Goal: Check status: Check status

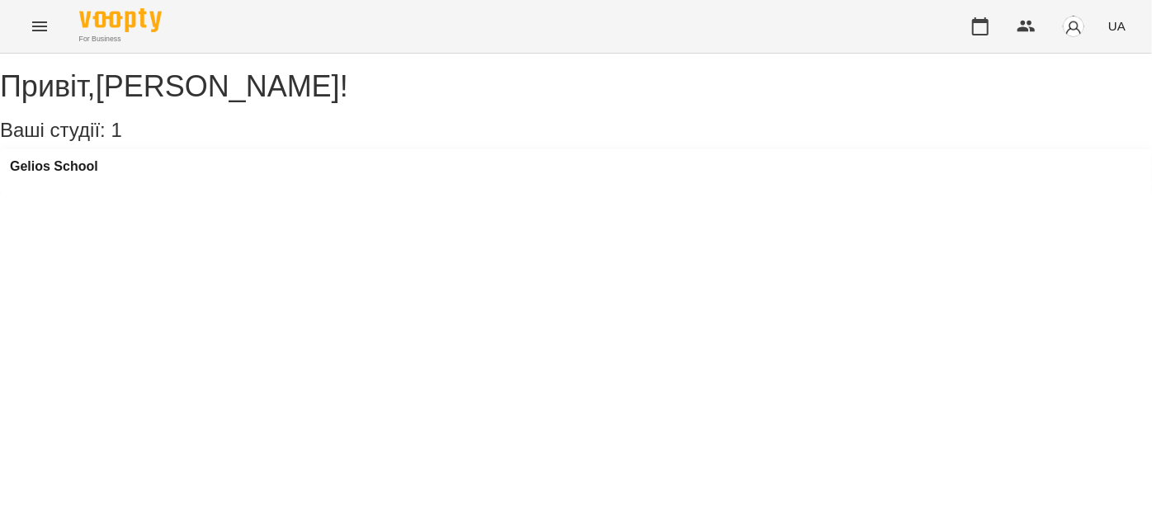
click at [40, 12] on button "Menu" at bounding box center [40, 27] width 40 height 40
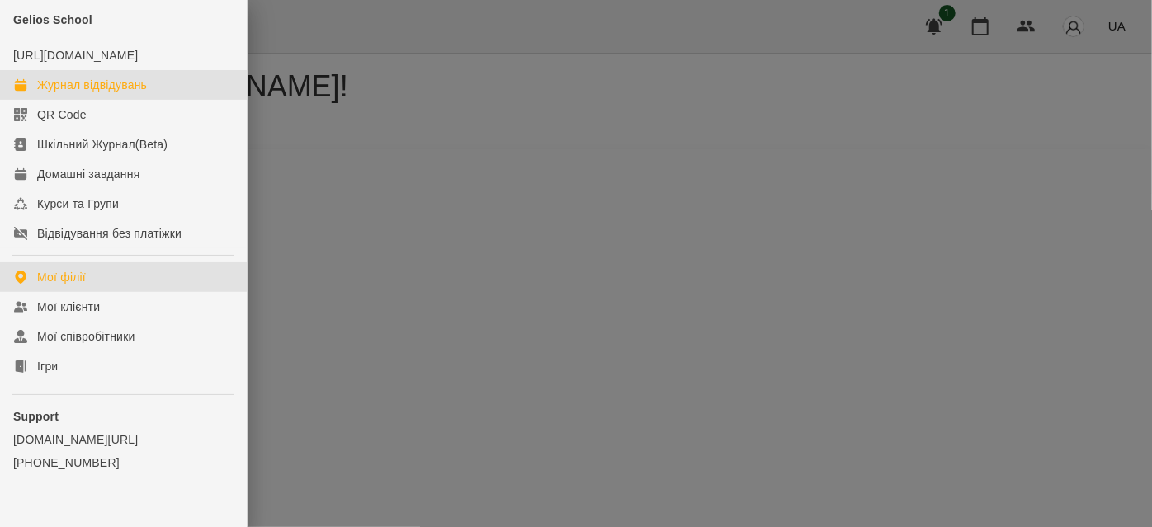
click at [105, 93] on div "Журнал відвідувань" at bounding box center [92, 85] width 110 height 17
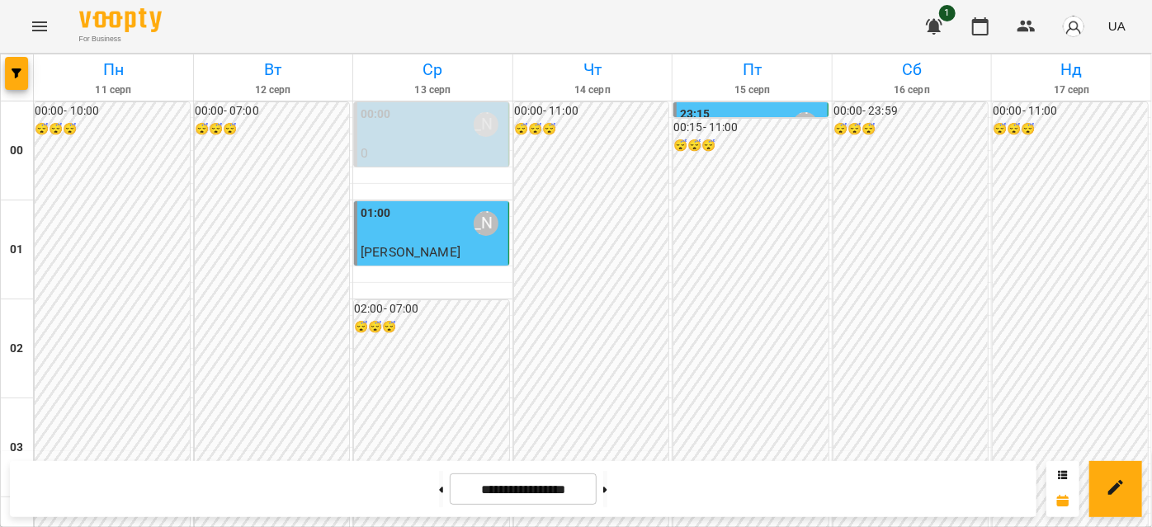
scroll to position [1950, 0]
click at [607, 499] on button at bounding box center [605, 489] width 4 height 36
type input "**********"
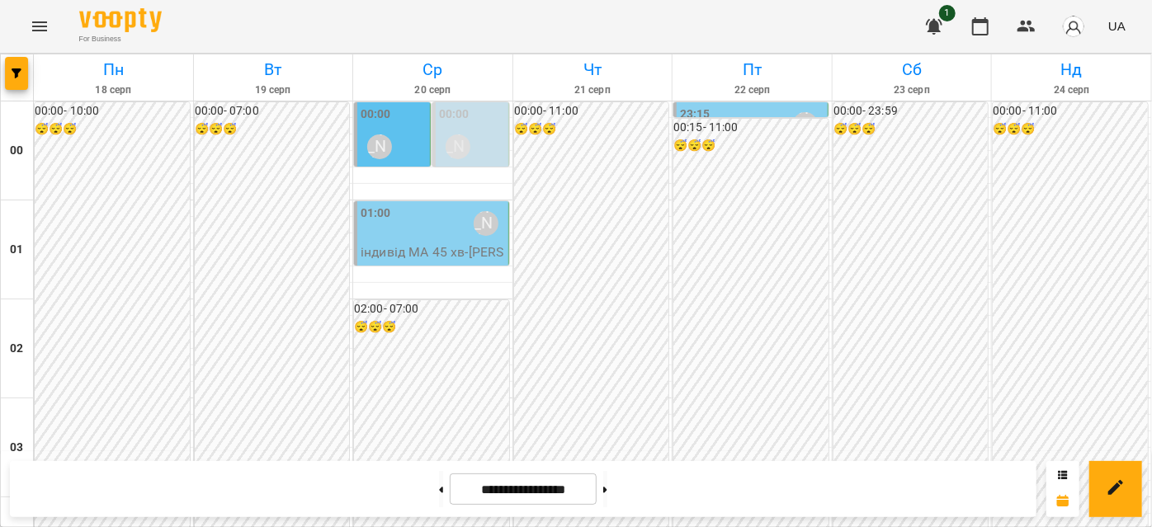
scroll to position [1274, 0]
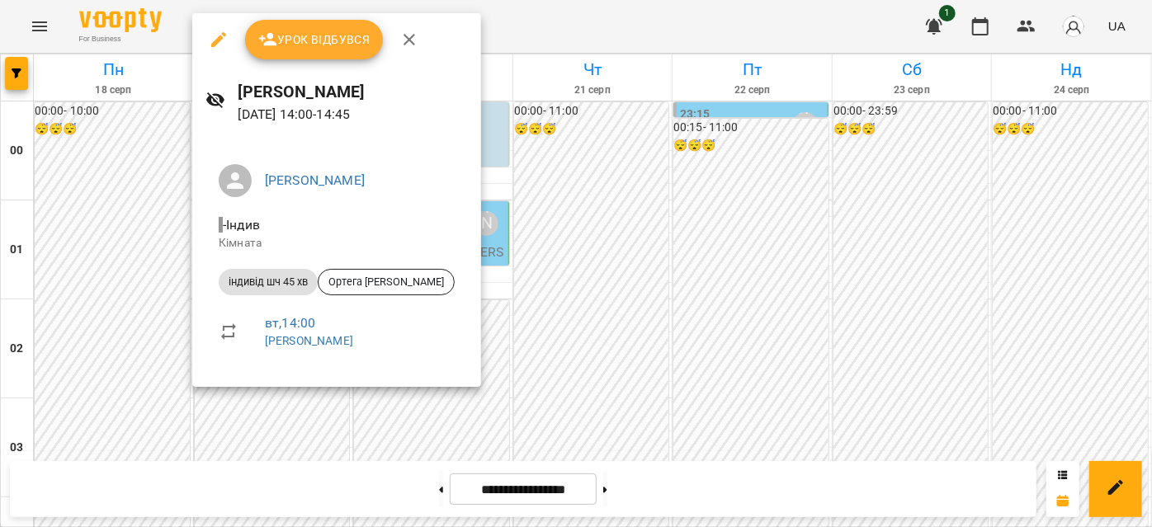
click at [406, 35] on icon "button" at bounding box center [409, 40] width 20 height 20
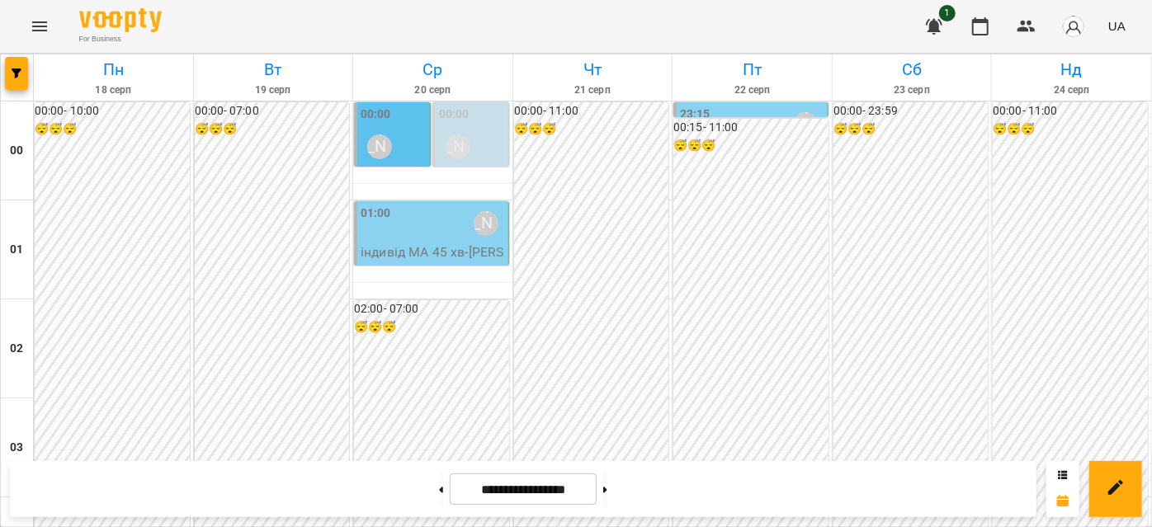
scroll to position [1649, 0]
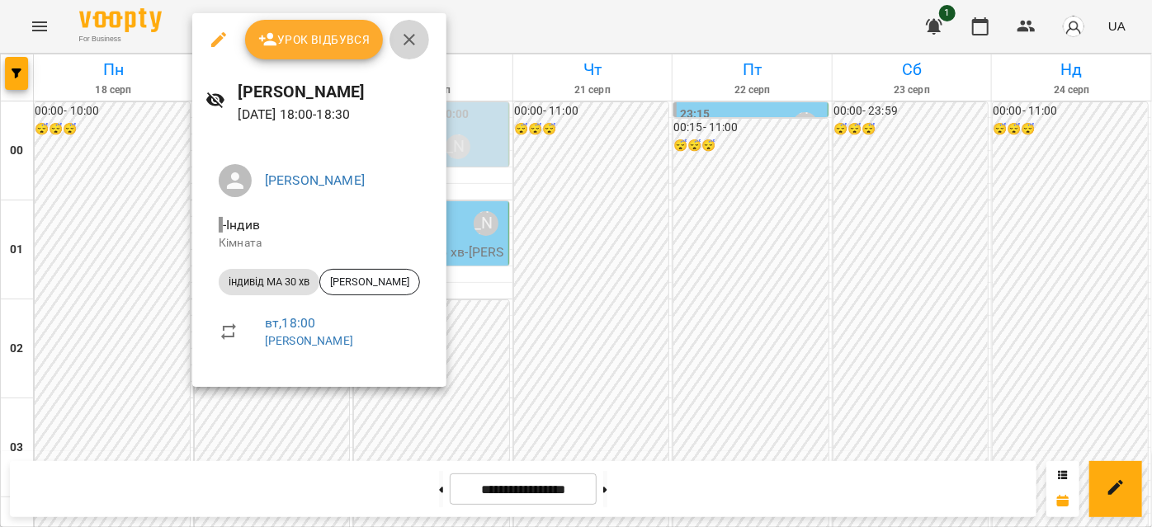
click at [406, 32] on icon "button" at bounding box center [409, 40] width 20 height 20
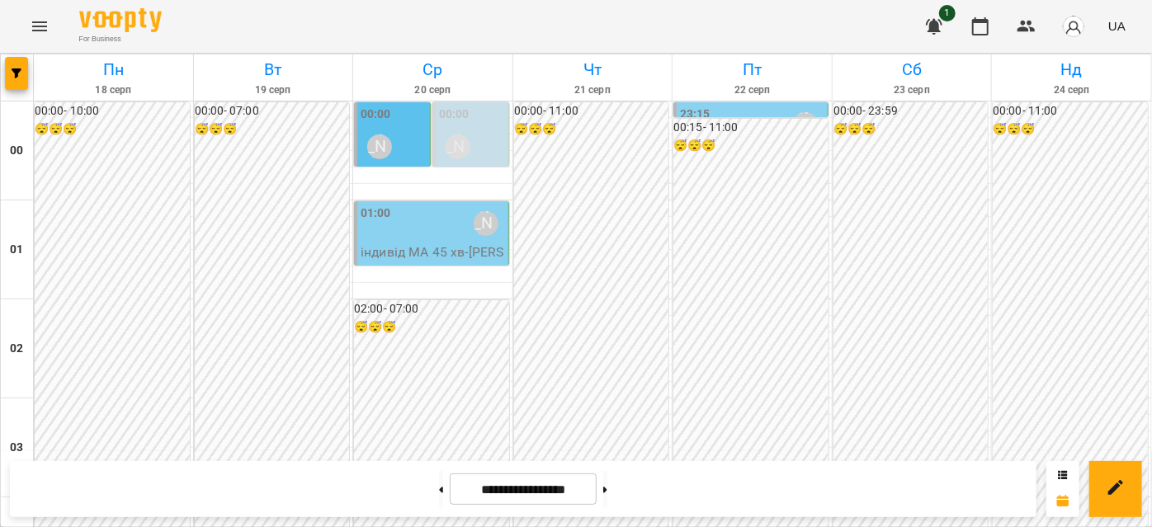
scroll to position [899, 0]
drag, startPoint x: 520, startPoint y: 261, endPoint x: 530, endPoint y: 263, distance: 10.2
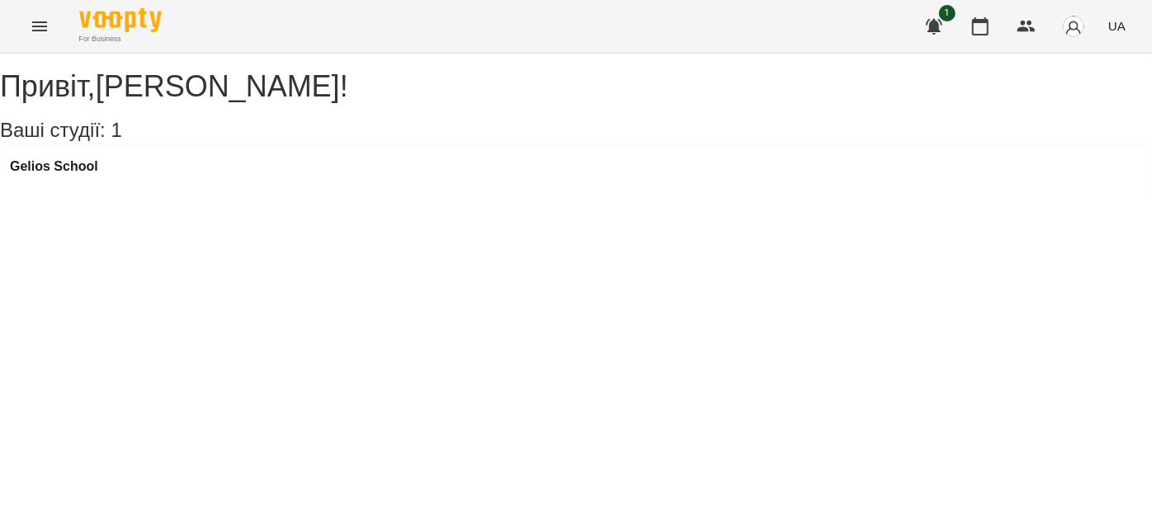
click at [44, 28] on icon "Menu" at bounding box center [40, 27] width 20 height 20
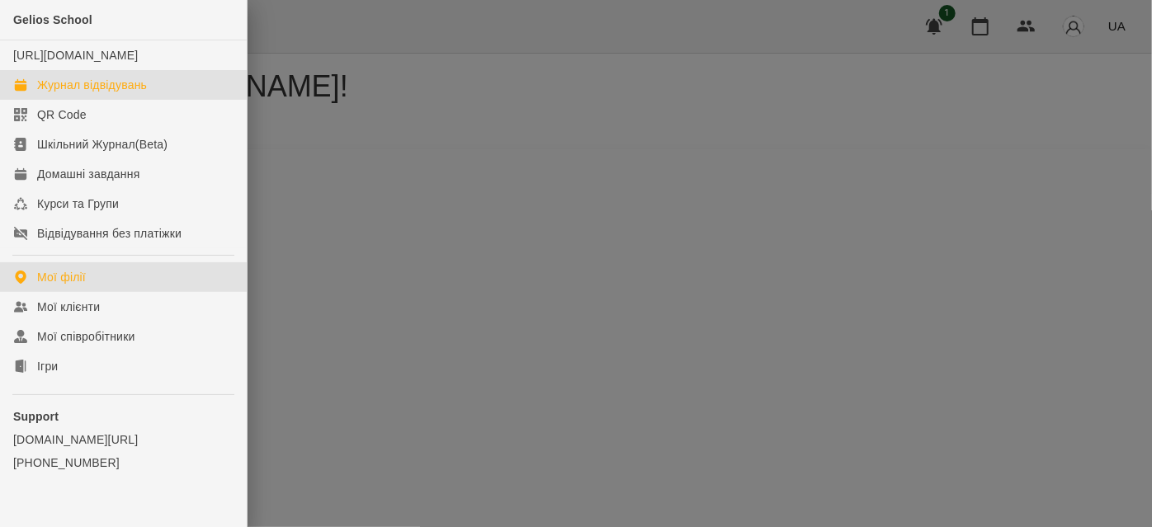
click at [97, 93] on div "Журнал відвідувань" at bounding box center [92, 85] width 110 height 17
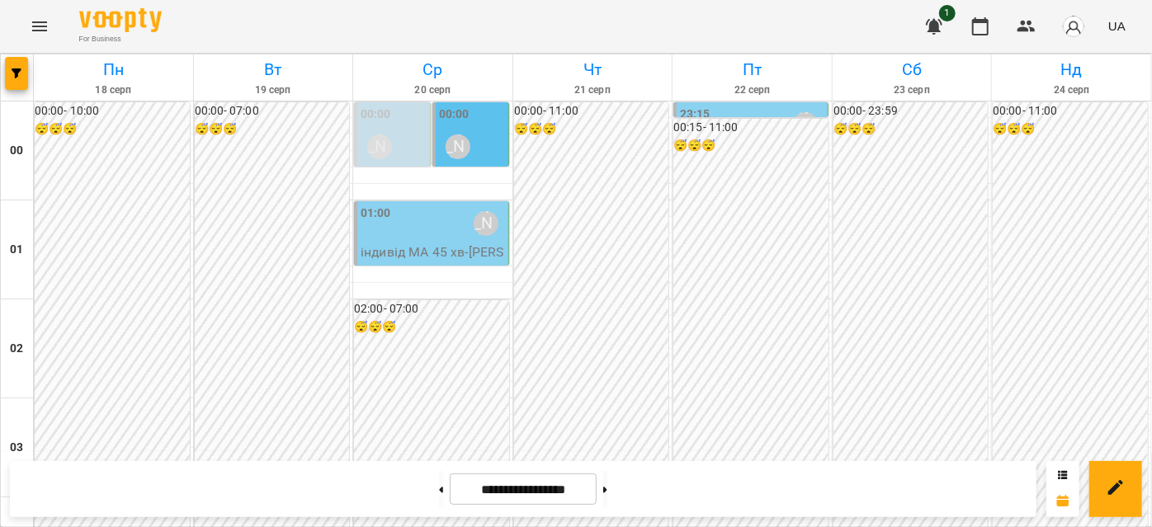
scroll to position [1649, 0]
click at [20, 7] on button "Menu" at bounding box center [40, 27] width 40 height 40
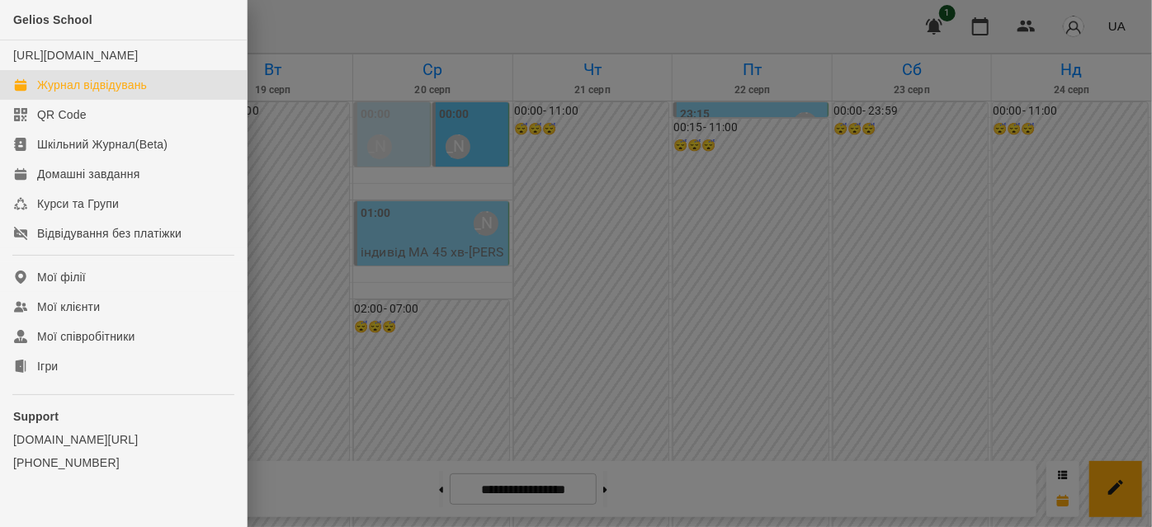
click at [592, 21] on div at bounding box center [576, 263] width 1152 height 527
